Goal: Task Accomplishment & Management: Complete application form

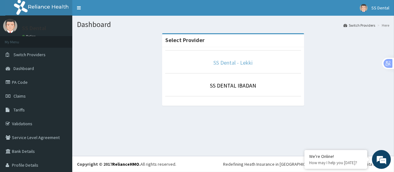
click at [229, 63] on link "SS Dental - Lekki" at bounding box center [233, 62] width 39 height 7
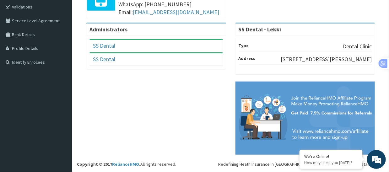
scroll to position [31, 0]
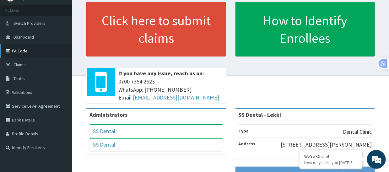
click at [23, 50] on link "PA Code" at bounding box center [36, 51] width 72 height 14
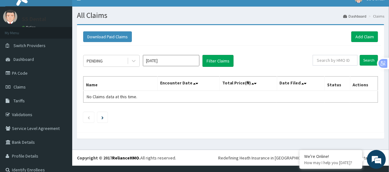
scroll to position [14, 0]
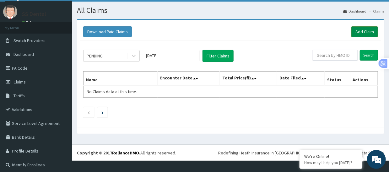
click at [364, 30] on link "Add Claim" at bounding box center [365, 31] width 27 height 11
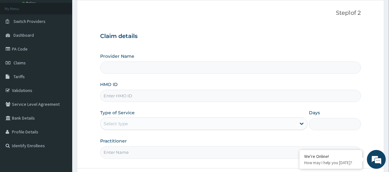
scroll to position [63, 0]
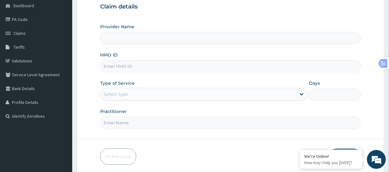
click at [129, 68] on input "HMO ID" at bounding box center [230, 66] width 261 height 12
type input "SS Dental - Lekki"
click at [20, 20] on link "PA Code" at bounding box center [36, 20] width 72 height 14
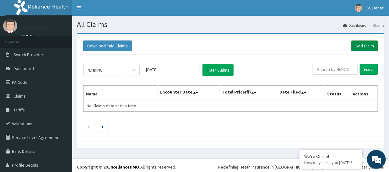
click at [362, 45] on link "Add Claim" at bounding box center [365, 46] width 27 height 11
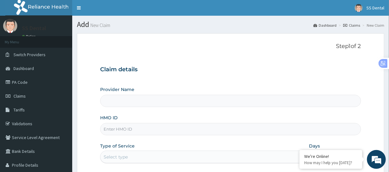
click at [152, 128] on input "HMO ID" at bounding box center [230, 129] width 261 height 12
type input "SS Dental - Lekki"
type input "LAY/10026/C"
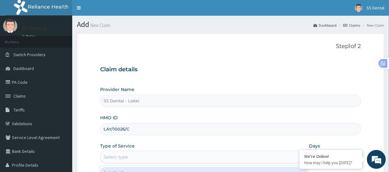
click at [136, 157] on div "Select type" at bounding box center [199, 157] width 196 height 10
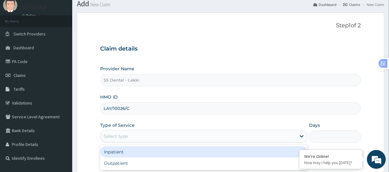
scroll to position [63, 0]
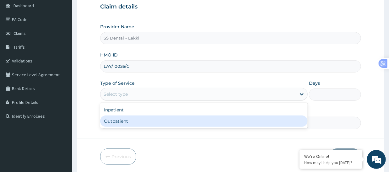
click at [139, 123] on div "Outpatient" at bounding box center [204, 121] width 208 height 11
type input "1"
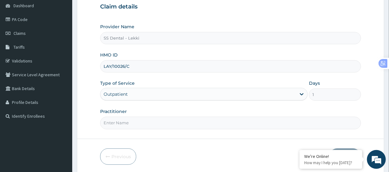
click at [130, 123] on input "Practitioner" at bounding box center [230, 123] width 261 height 12
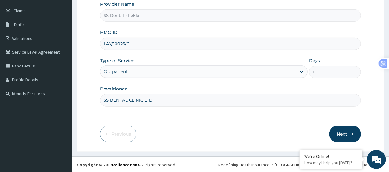
type input "SS DENTAL CLINIC LTD"
click at [344, 133] on button "Next" at bounding box center [346, 134] width 32 height 16
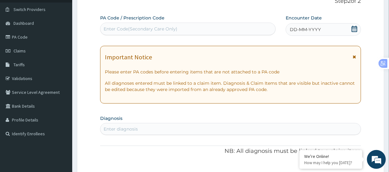
scroll to position [0, 0]
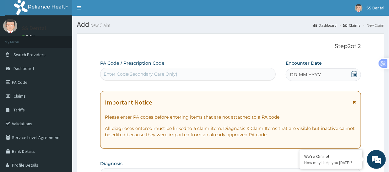
click at [174, 71] on div "Enter Code(Secondary Care Only)" at bounding box center [141, 74] width 74 height 6
paste input "PA/D8DB5F"
type input "PA/D8DB5F"
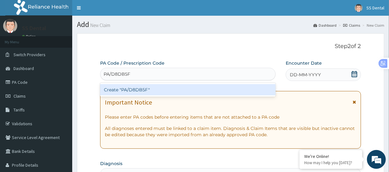
click at [141, 89] on div "Create "PA/D8DB5F"" at bounding box center [188, 89] width 176 height 11
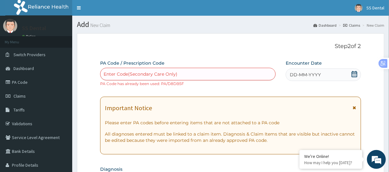
click at [187, 74] on div "Enter Code(Secondary Care Only)" at bounding box center [188, 74] width 175 height 10
paste input "PA/D8DB5F"
type input "PA/D8DB5F"
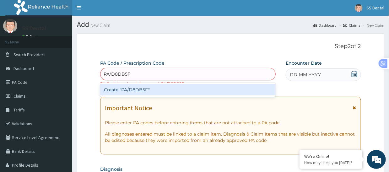
click at [138, 89] on div "Create "PA/D8DB5F"" at bounding box center [188, 89] width 176 height 11
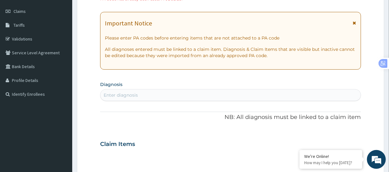
scroll to position [31, 0]
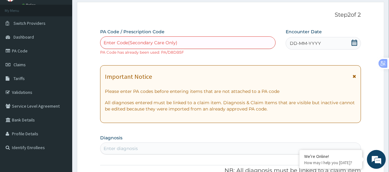
click at [356, 76] on icon at bounding box center [354, 76] width 3 height 4
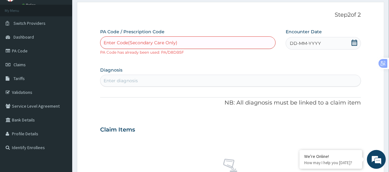
click at [184, 42] on div "Enter Code(Secondary Care Only)" at bounding box center [188, 43] width 175 height 10
paste input "PA/D8DB5F"
type input "PA/D8DB5F"
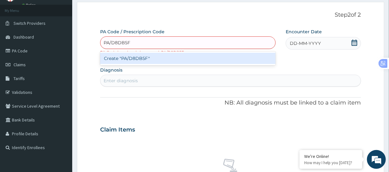
click at [141, 58] on div "Create "PA/D8DB5F"" at bounding box center [188, 58] width 176 height 11
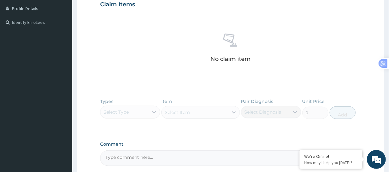
scroll to position [217, 0]
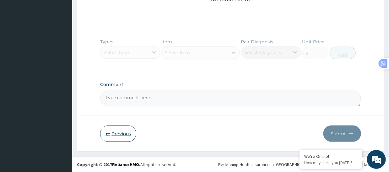
click at [120, 133] on button "Previous" at bounding box center [118, 134] width 36 height 16
